Goal: Navigation & Orientation: Find specific page/section

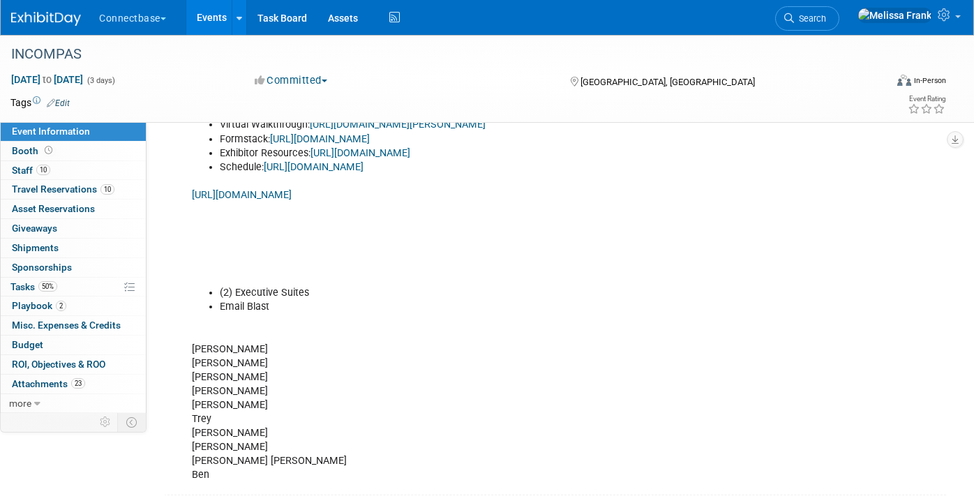
click at [205, 18] on link "Events" at bounding box center [211, 17] width 51 height 35
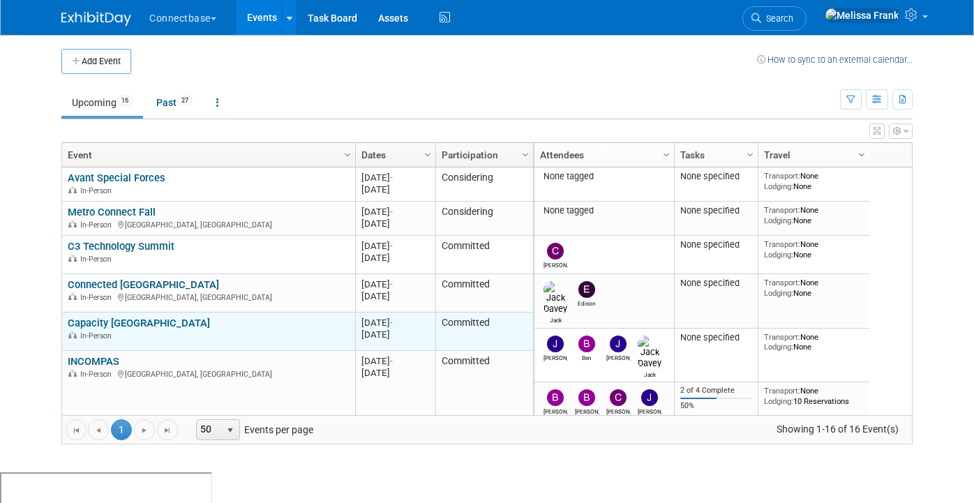
click at [116, 320] on link "Capacity [GEOGRAPHIC_DATA]" at bounding box center [139, 323] width 142 height 13
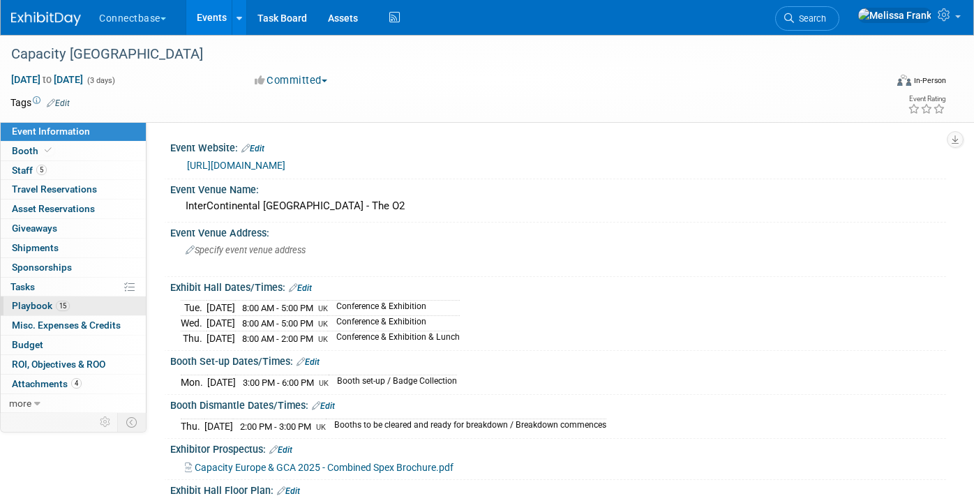
click at [75, 297] on link "15 Playbook 15" at bounding box center [73, 306] width 145 height 19
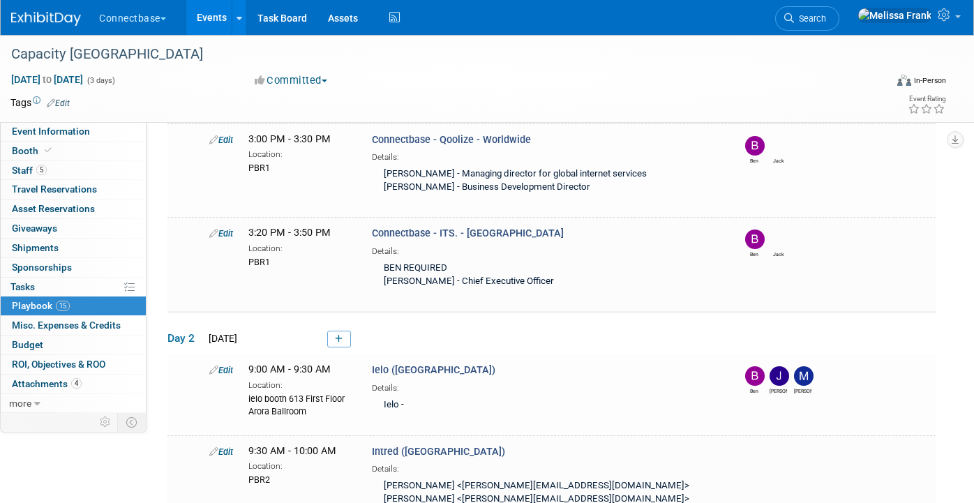
scroll to position [793, 0]
click at [75, 163] on link "5 Staff 5" at bounding box center [73, 170] width 145 height 19
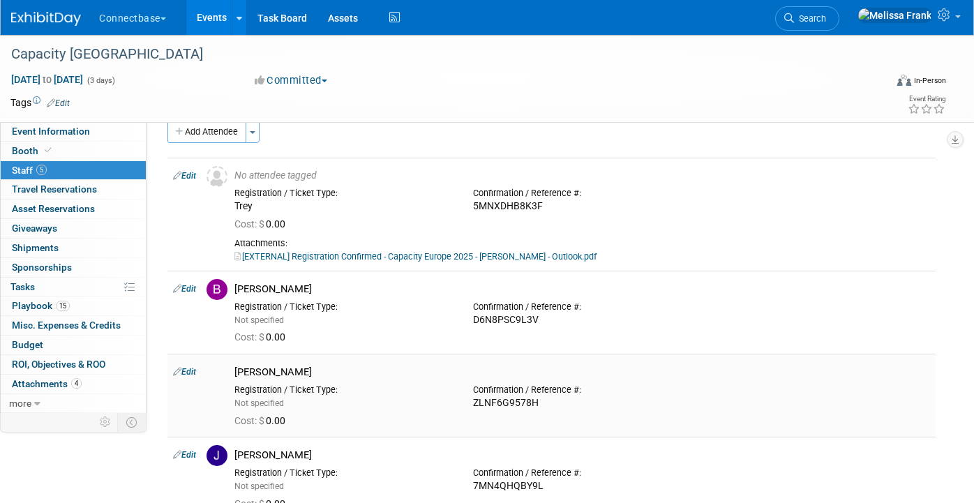
scroll to position [0, 0]
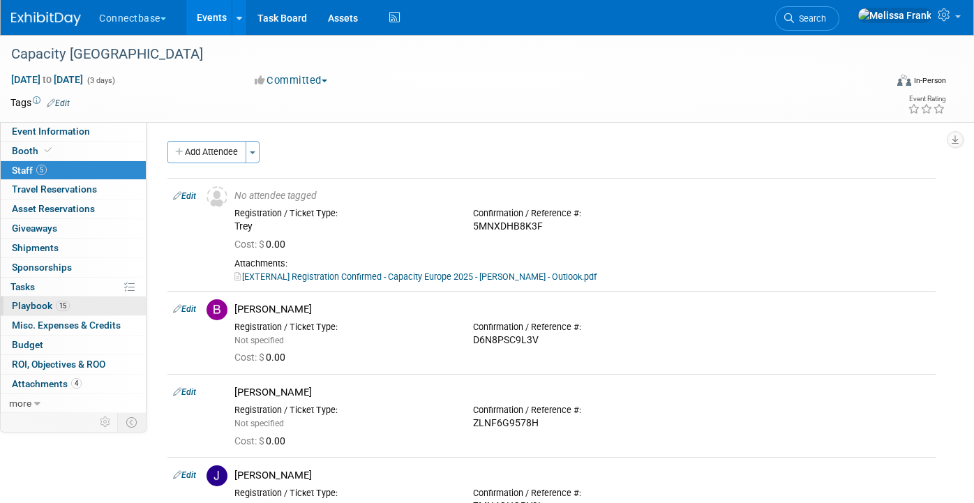
click at [89, 304] on link "15 Playbook 15" at bounding box center [73, 306] width 145 height 19
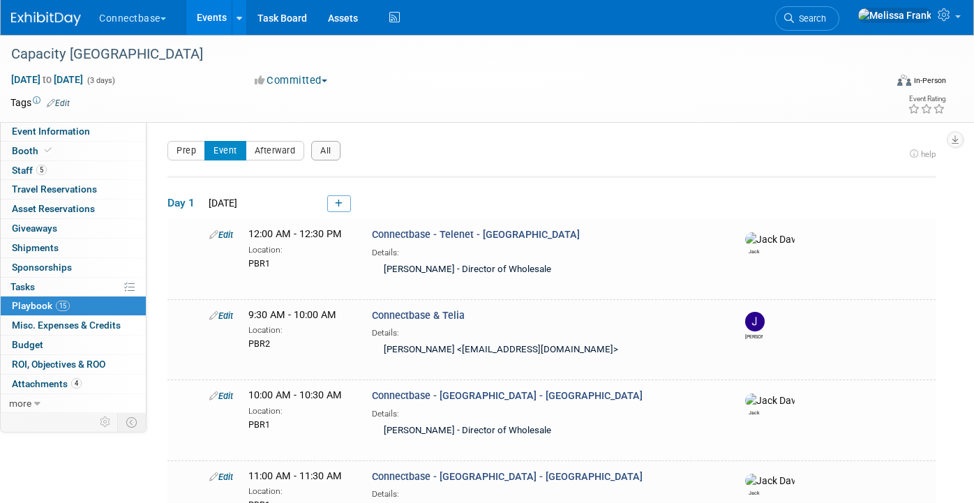
click at [209, 19] on link "Events" at bounding box center [211, 17] width 51 height 35
